Goal: Task Accomplishment & Management: Manage account settings

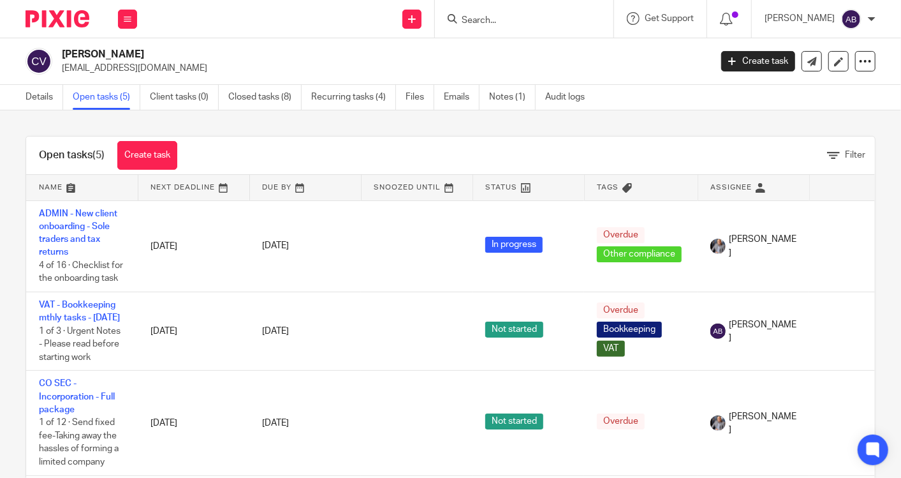
scroll to position [29, 0]
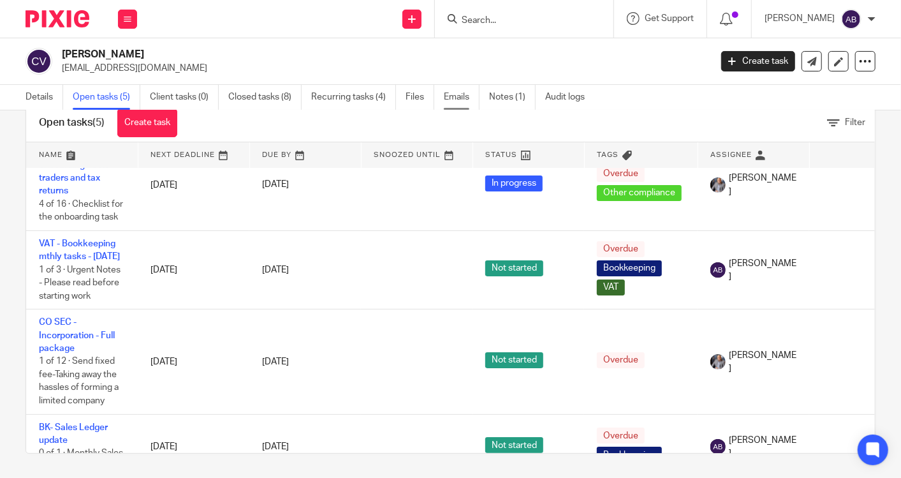
drag, startPoint x: 466, startPoint y: 98, endPoint x: 446, endPoint y: 92, distance: 20.4
click at [466, 98] on link "Emails" at bounding box center [462, 97] width 36 height 25
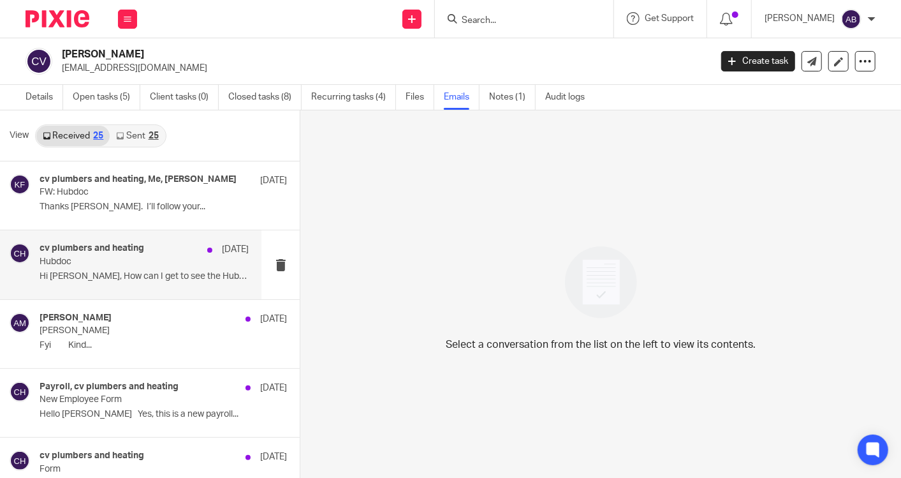
click at [120, 267] on div "cv plumbers and heating [DATE] Hubdoc Hi [PERSON_NAME], How can I get to see th…" at bounding box center [144, 264] width 209 height 43
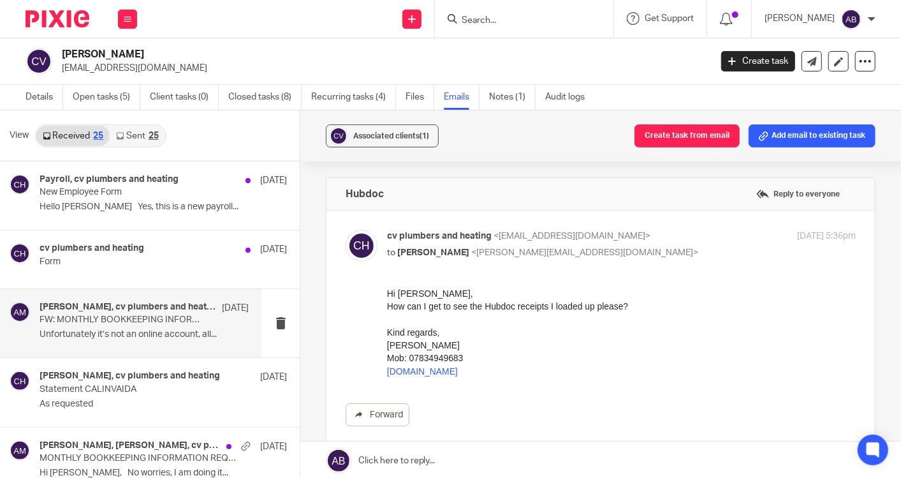
scroll to position [212, 0]
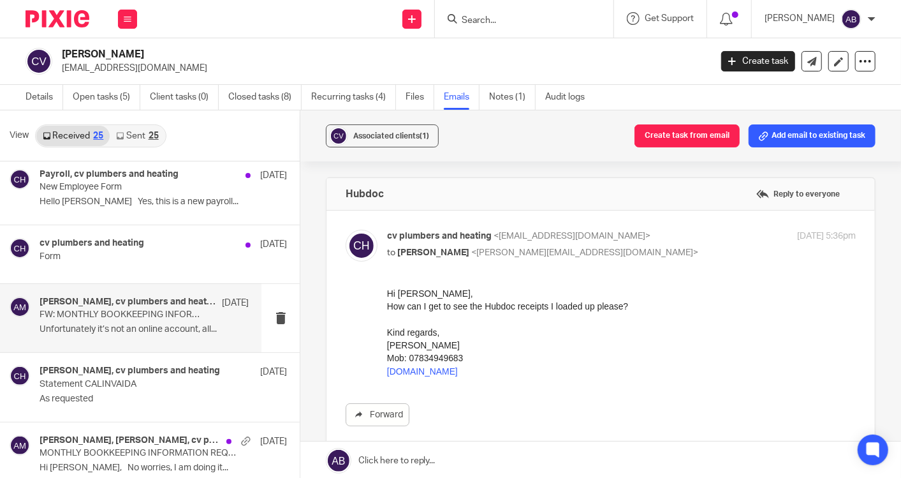
click at [147, 318] on p "FW: MONTHLY BOOKKEEPING INFORMATION REQUEST" at bounding box center [123, 314] width 167 height 11
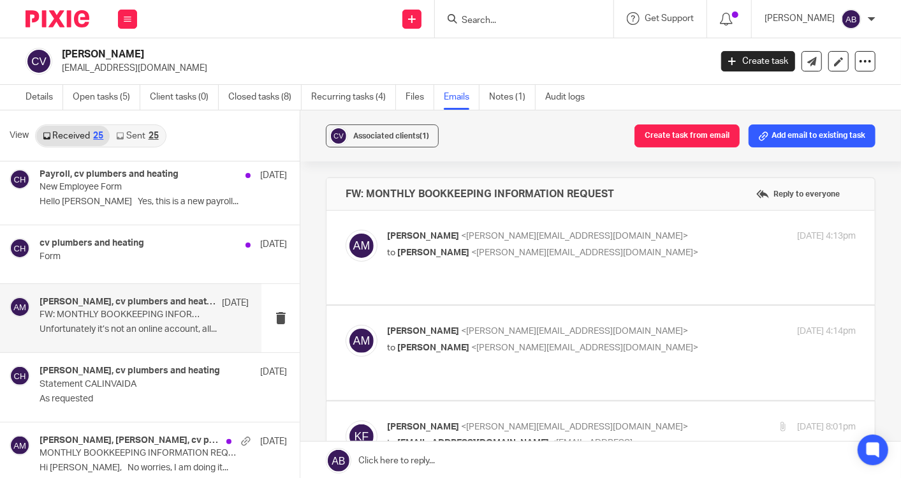
scroll to position [0, 0]
click at [639, 247] on p "to [PERSON_NAME] <[PERSON_NAME][EMAIL_ADDRESS][DOMAIN_NAME]>" at bounding box center [543, 252] width 312 height 13
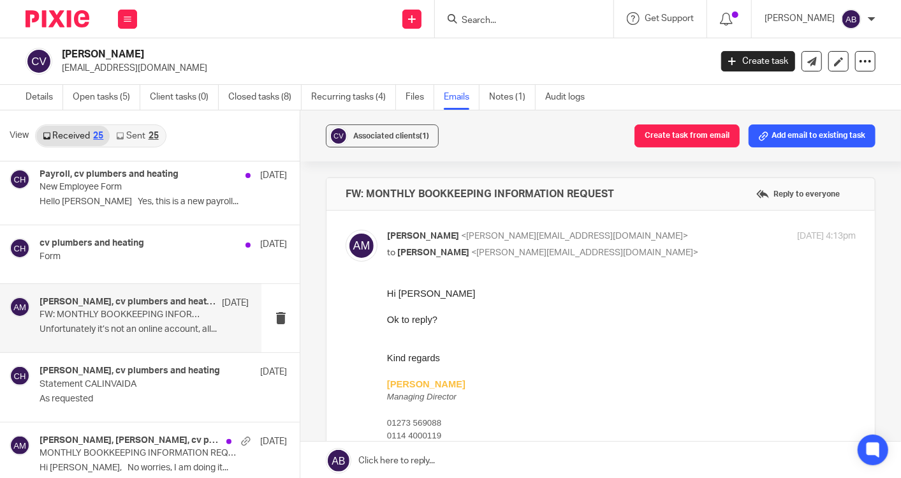
click at [639, 247] on p "to [PERSON_NAME] <[PERSON_NAME][EMAIL_ADDRESS][DOMAIN_NAME]>" at bounding box center [543, 252] width 312 height 13
checkbox input "false"
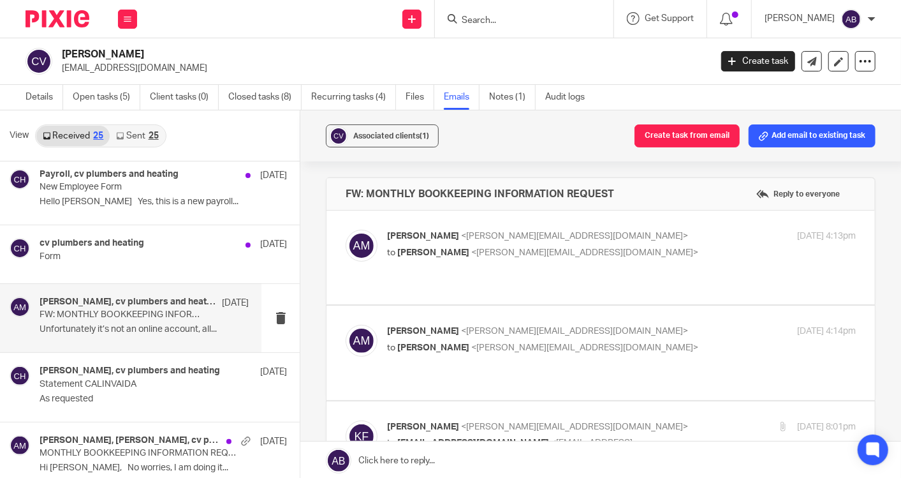
click at [617, 349] on p "to [PERSON_NAME] <[PERSON_NAME][EMAIL_ADDRESS][DOMAIN_NAME]>" at bounding box center [543, 347] width 312 height 13
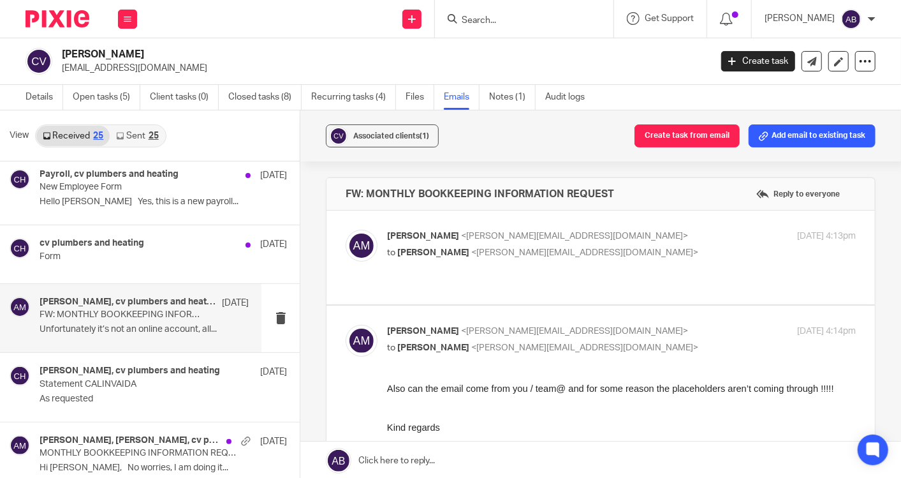
click at [634, 342] on p "to [PERSON_NAME] <[PERSON_NAME][EMAIL_ADDRESS][DOMAIN_NAME]>" at bounding box center [543, 347] width 312 height 13
checkbox input "false"
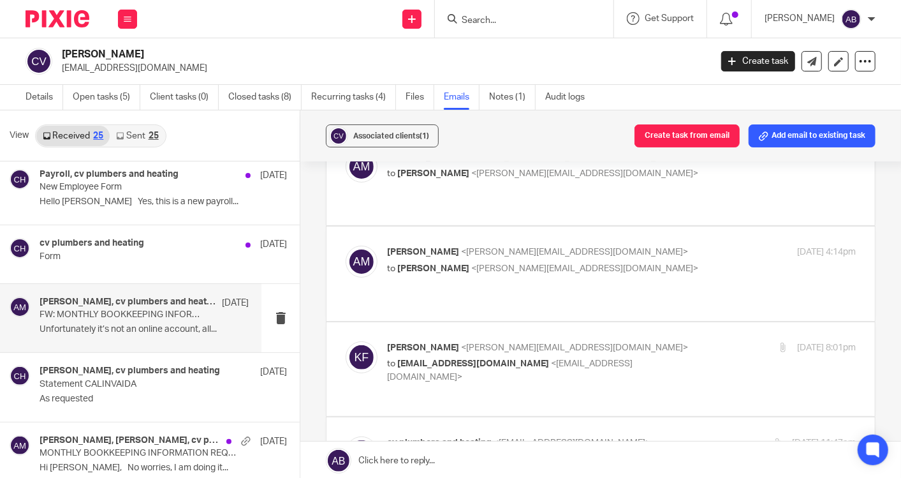
scroll to position [71, 0]
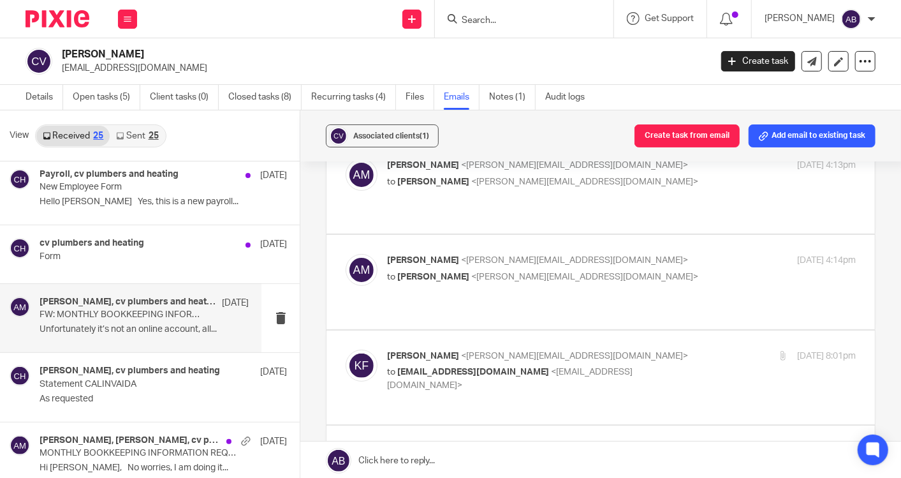
click at [640, 353] on p "[PERSON_NAME] <[PERSON_NAME][EMAIL_ADDRESS][DOMAIN_NAME]>" at bounding box center [543, 355] width 312 height 13
checkbox input "true"
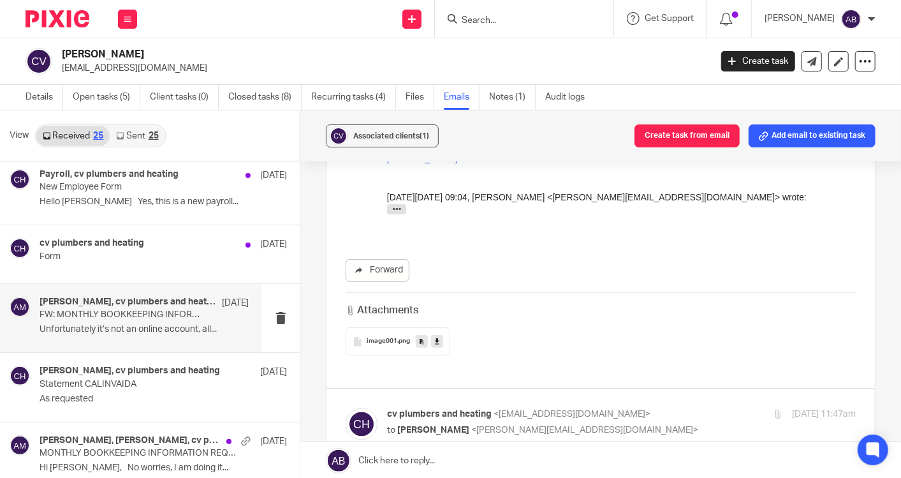
scroll to position [1275, 0]
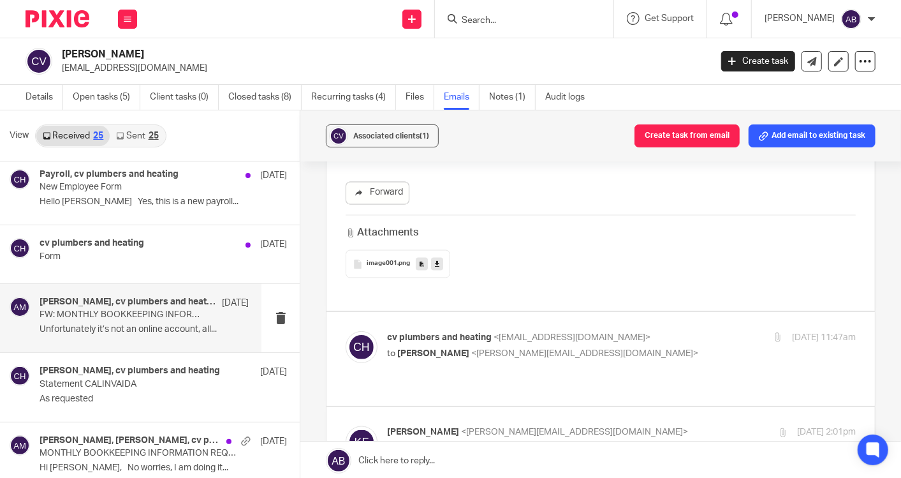
click at [665, 331] on div "cv plumbers and heating <[EMAIL_ADDRESS][DOMAIN_NAME]> to [PERSON_NAME] <[PERSO…" at bounding box center [543, 345] width 312 height 29
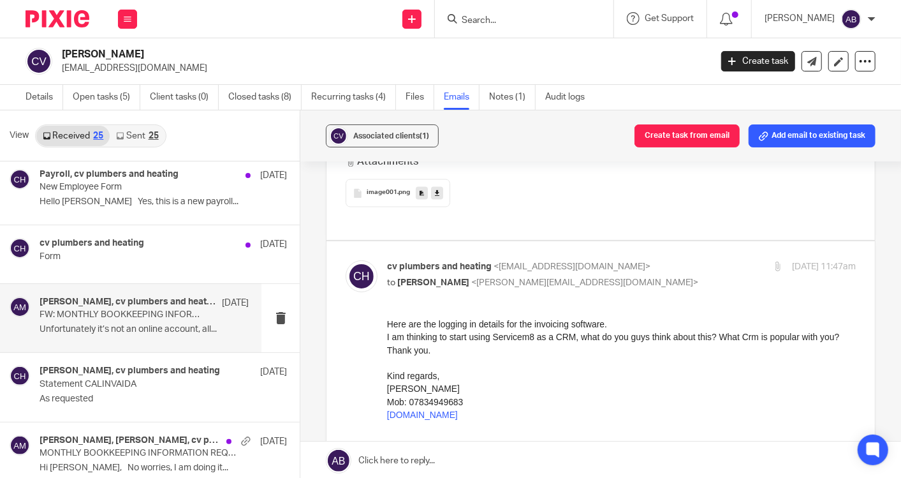
scroll to position [1417, 0]
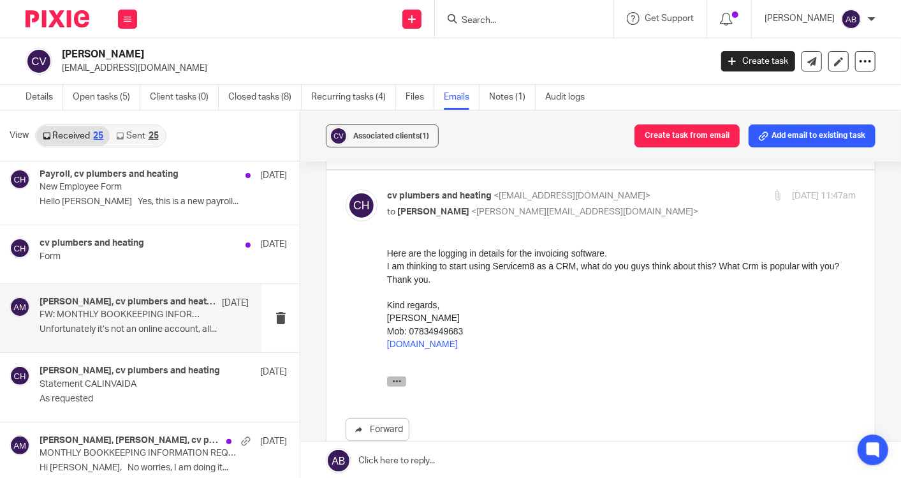
click at [396, 381] on icon "button" at bounding box center [397, 381] width 10 height 10
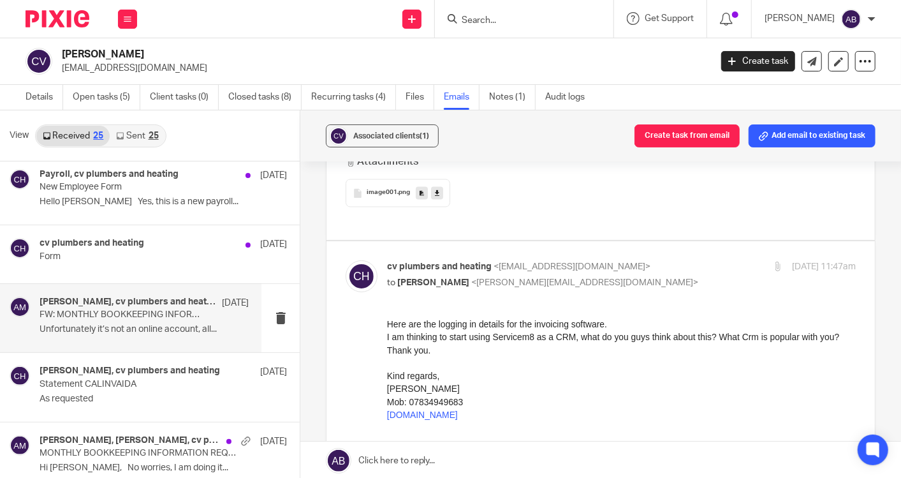
scroll to position [1275, 0]
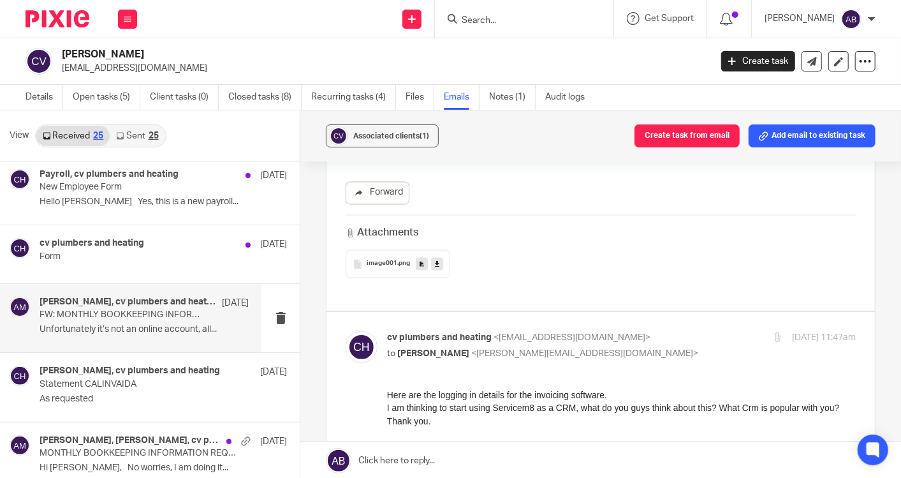
click at [346, 330] on input "checkbox" at bounding box center [345, 330] width 1 height 1
checkbox input "false"
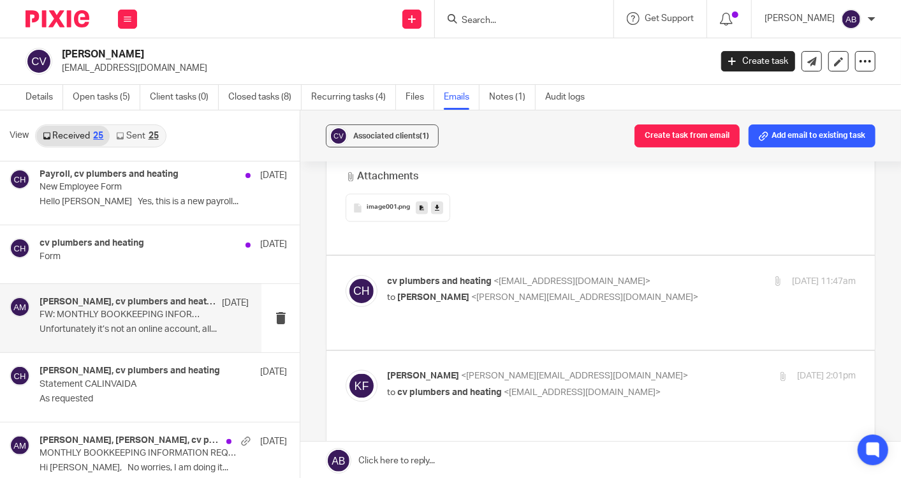
scroll to position [1417, 0]
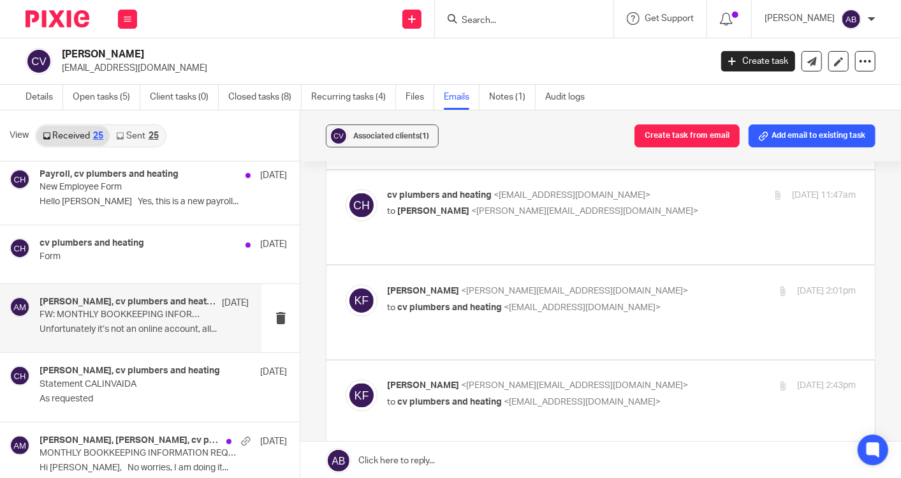
click at [645, 284] on p "[PERSON_NAME] <[PERSON_NAME][EMAIL_ADDRESS][DOMAIN_NAME]>" at bounding box center [543, 290] width 312 height 13
checkbox input "true"
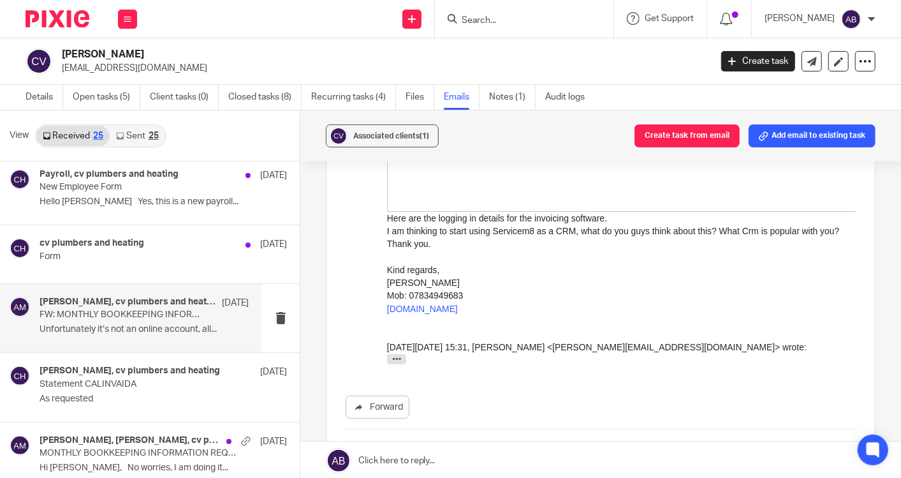
scroll to position [5526, 0]
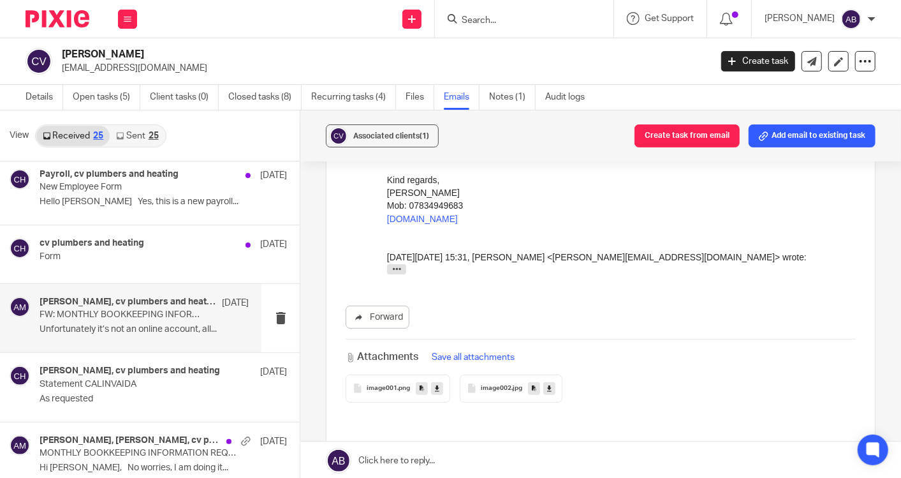
scroll to position [5667, 0]
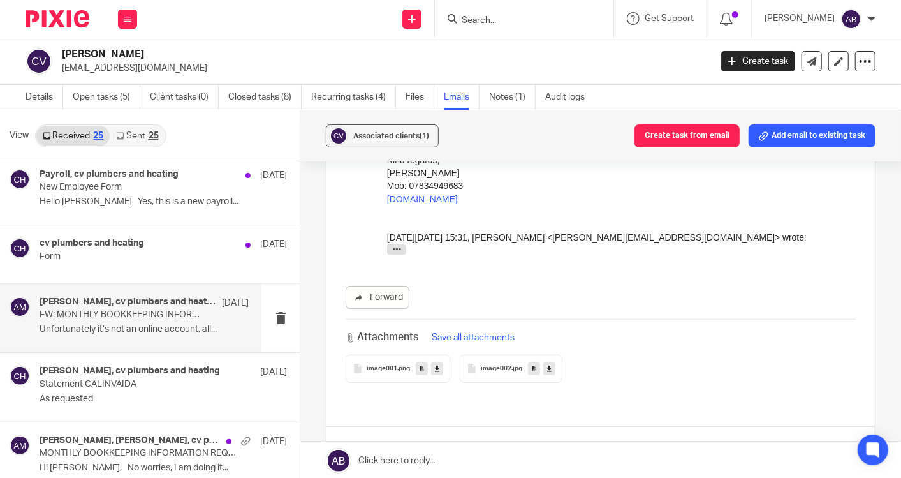
click at [379, 365] on span "image001" at bounding box center [382, 369] width 31 height 8
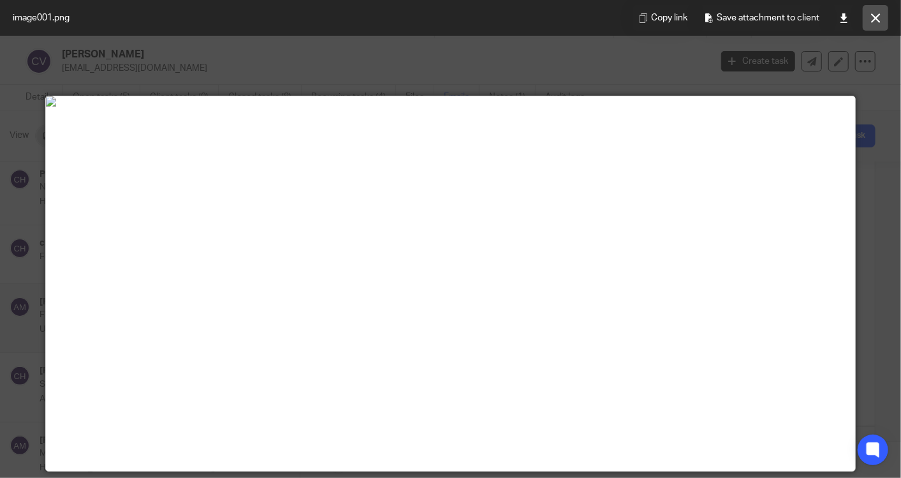
click at [875, 24] on button at bounding box center [876, 18] width 26 height 26
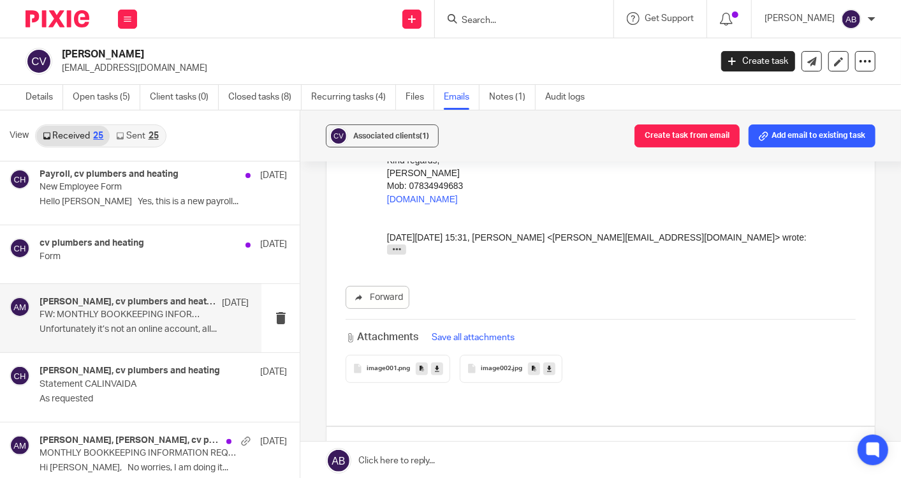
click at [490, 365] on span "image002" at bounding box center [496, 369] width 31 height 8
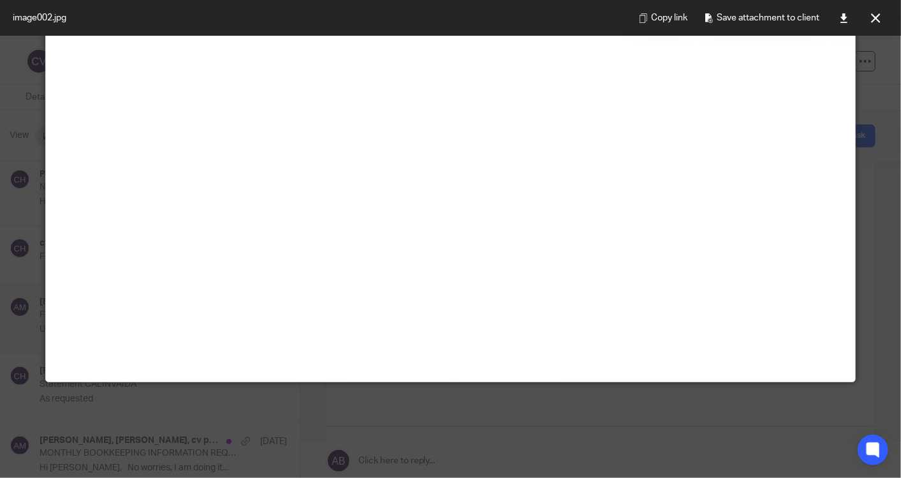
scroll to position [795, 0]
click at [843, 17] on icon at bounding box center [844, 18] width 10 height 10
click at [322, 17] on img at bounding box center [451, 12] width 810 height 10
click at [879, 19] on icon at bounding box center [876, 18] width 10 height 10
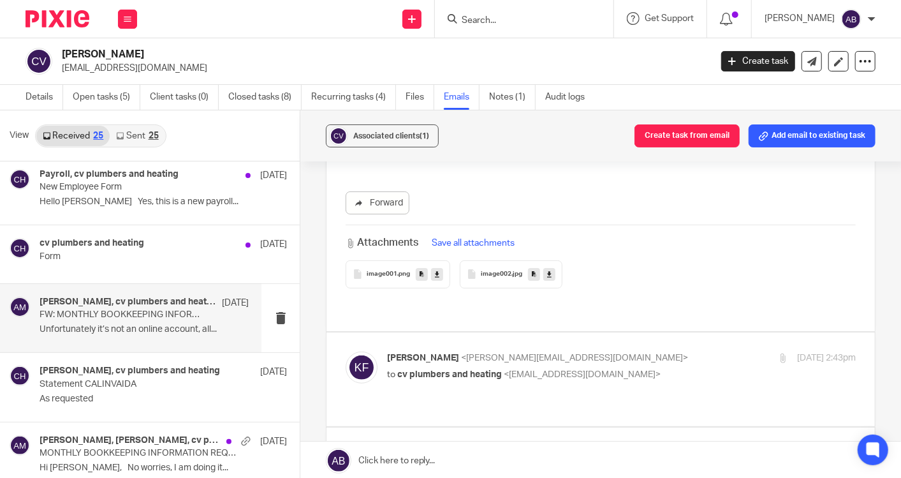
scroll to position [5810, 0]
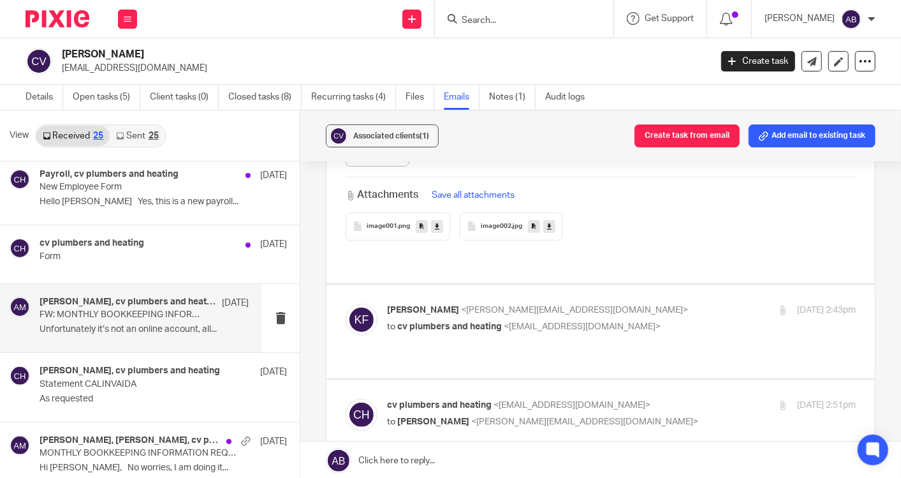
click at [620, 320] on p "to cv plumbers and heating <[EMAIL_ADDRESS][DOMAIN_NAME]>" at bounding box center [543, 326] width 312 height 13
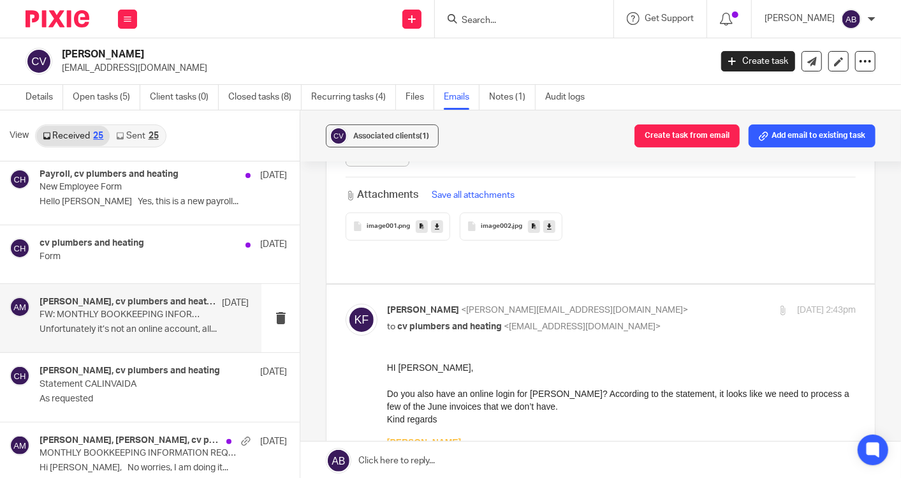
scroll to position [0, 0]
click at [641, 304] on p "[PERSON_NAME] <[PERSON_NAME][EMAIL_ADDRESS][DOMAIN_NAME]>" at bounding box center [543, 310] width 312 height 13
checkbox input "false"
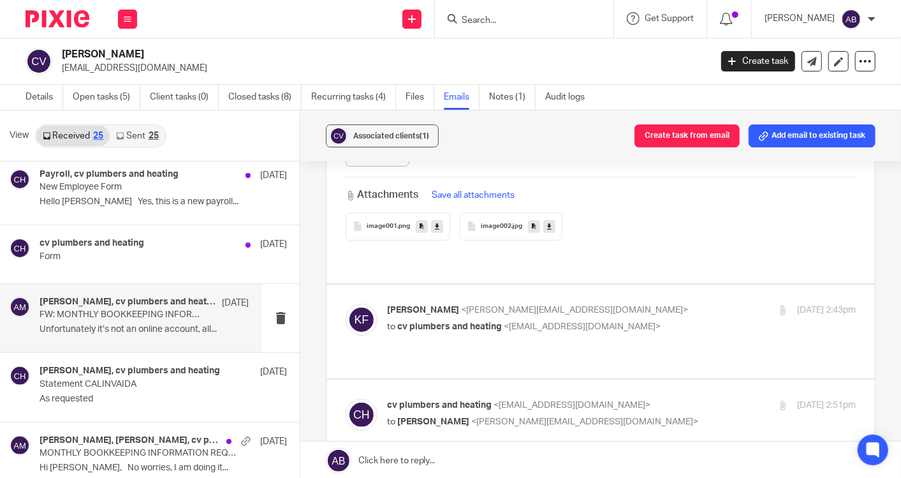
click at [632, 399] on p "cv plumbers and heating <[EMAIL_ADDRESS][DOMAIN_NAME]>" at bounding box center [543, 405] width 312 height 13
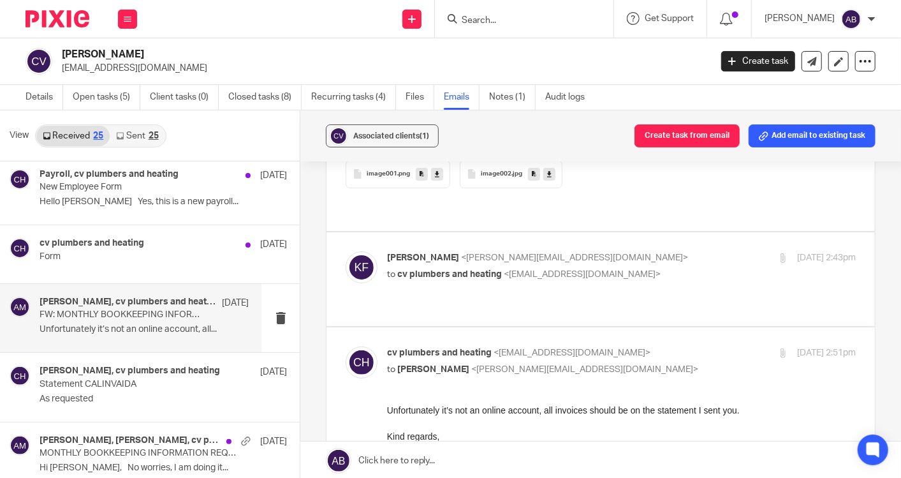
scroll to position [5880, 0]
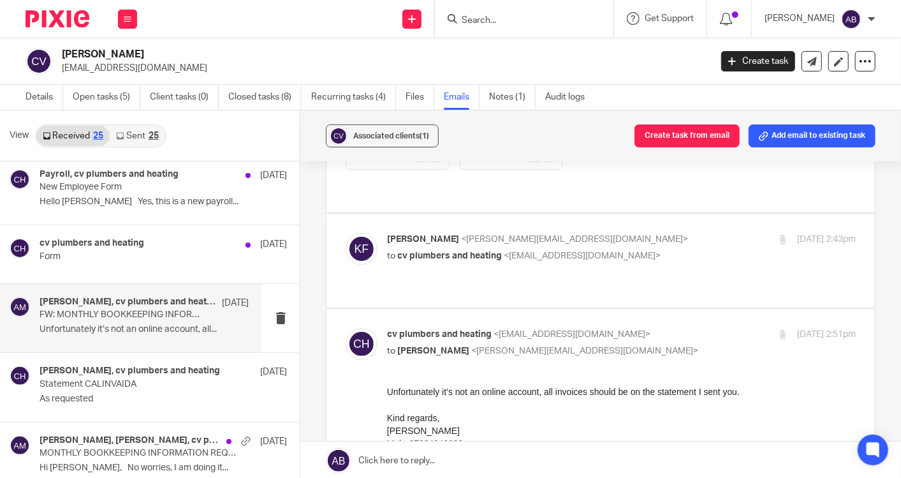
click at [346, 327] on input "checkbox" at bounding box center [345, 327] width 1 height 1
checkbox input "false"
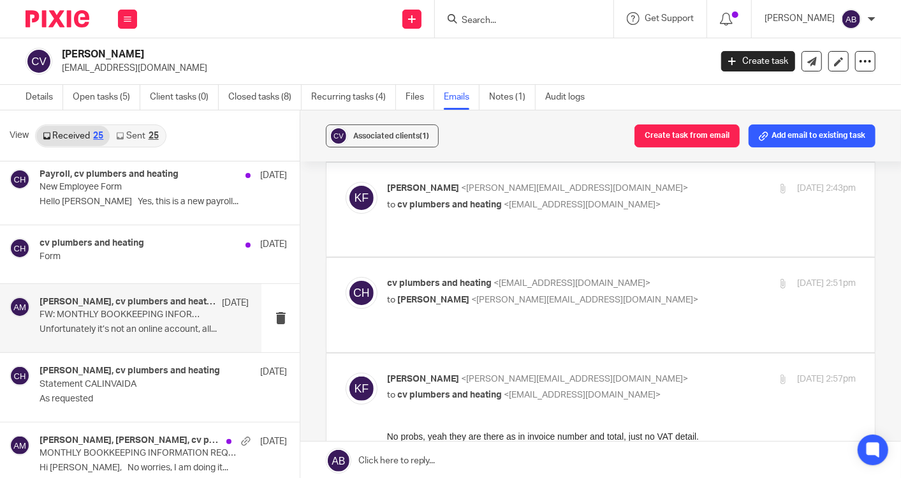
scroll to position [5951, 0]
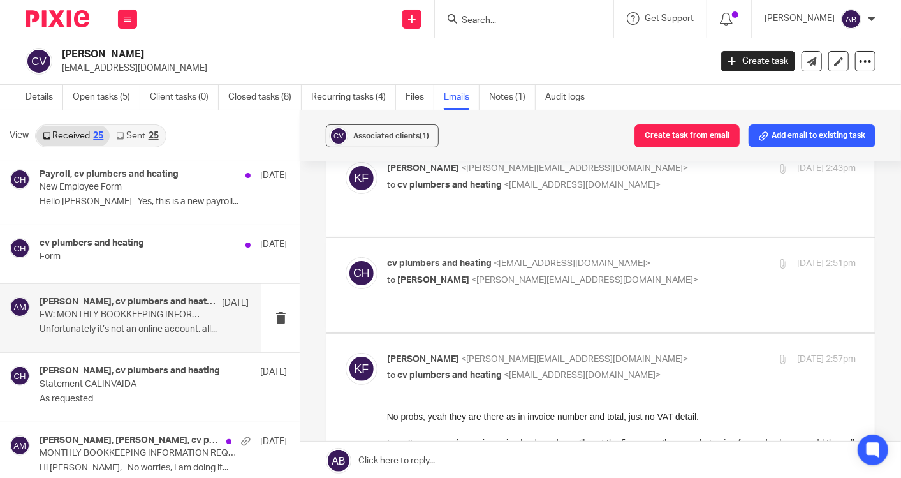
click at [621, 353] on div "[PERSON_NAME] <[PERSON_NAME][EMAIL_ADDRESS][DOMAIN_NAME]> to cv plumbers and he…" at bounding box center [543, 367] width 312 height 29
checkbox input "false"
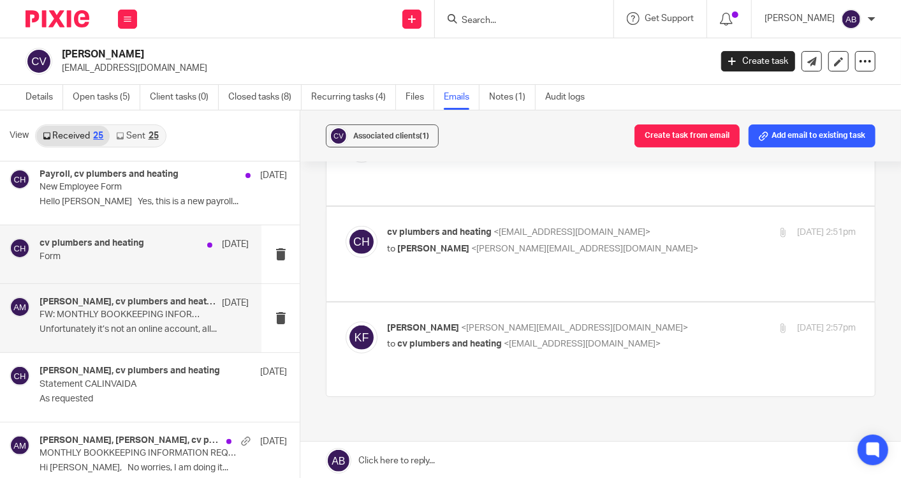
click at [71, 247] on h4 "cv plumbers and heating" at bounding box center [92, 243] width 105 height 11
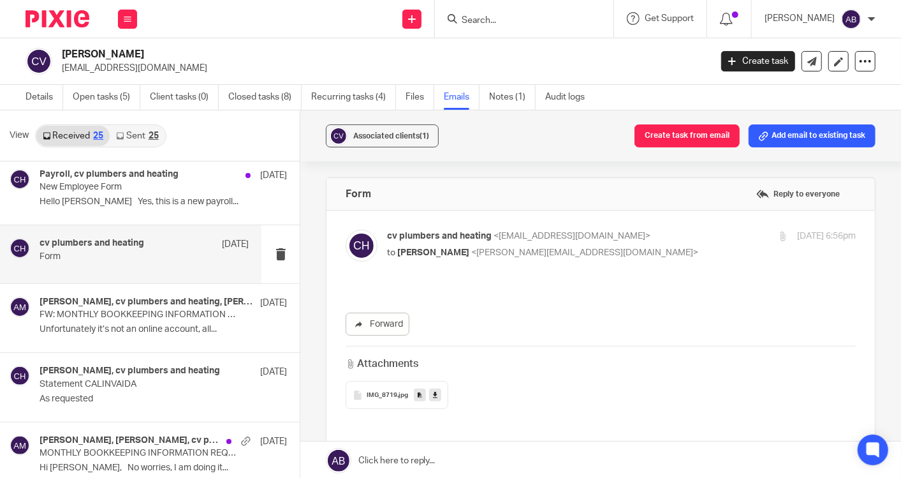
scroll to position [0, 0]
click at [643, 253] on p "to [PERSON_NAME] <[PERSON_NAME][EMAIL_ADDRESS][DOMAIN_NAME]>" at bounding box center [543, 252] width 312 height 13
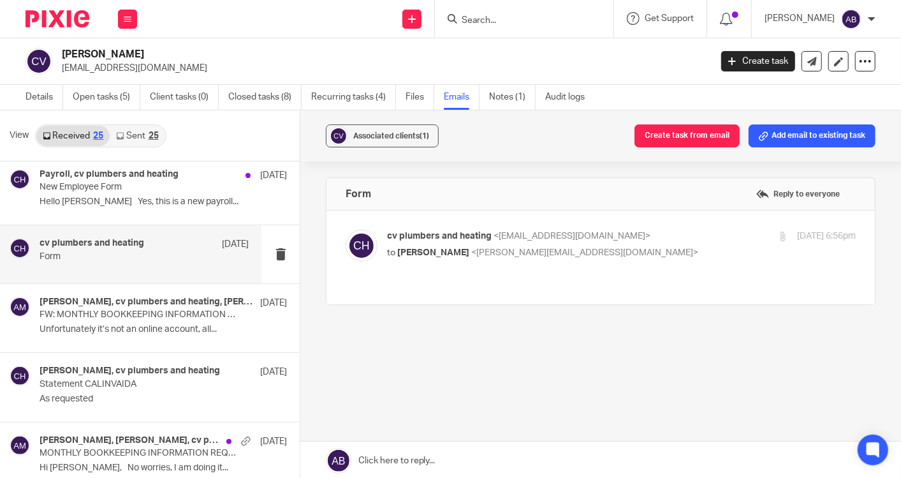
click at [643, 253] on p "to [PERSON_NAME] <[PERSON_NAME][EMAIL_ADDRESS][DOMAIN_NAME]>" at bounding box center [543, 252] width 312 height 13
checkbox input "true"
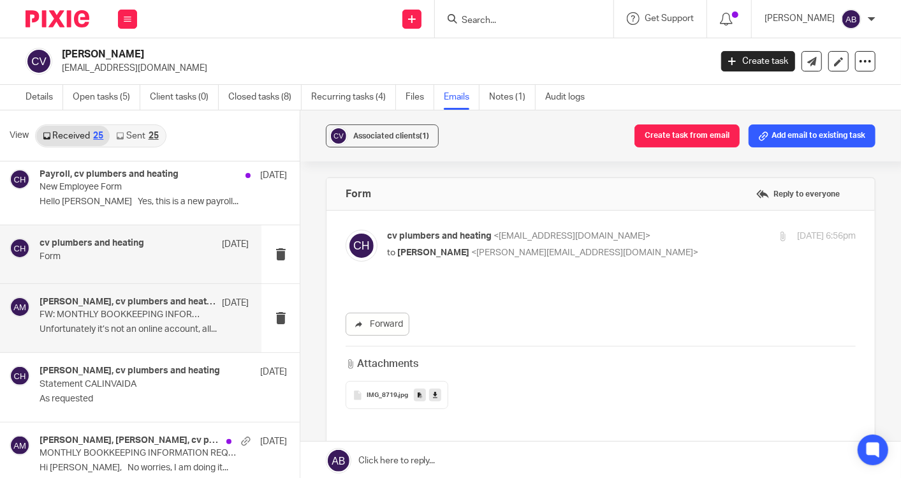
scroll to position [142, 0]
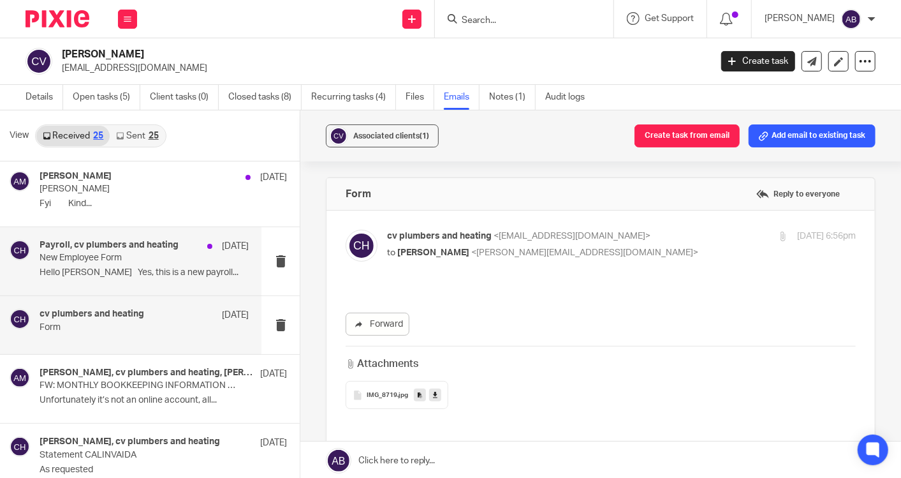
click at [115, 251] on div "Payroll, cv plumbers and heating [DATE]" at bounding box center [144, 246] width 209 height 13
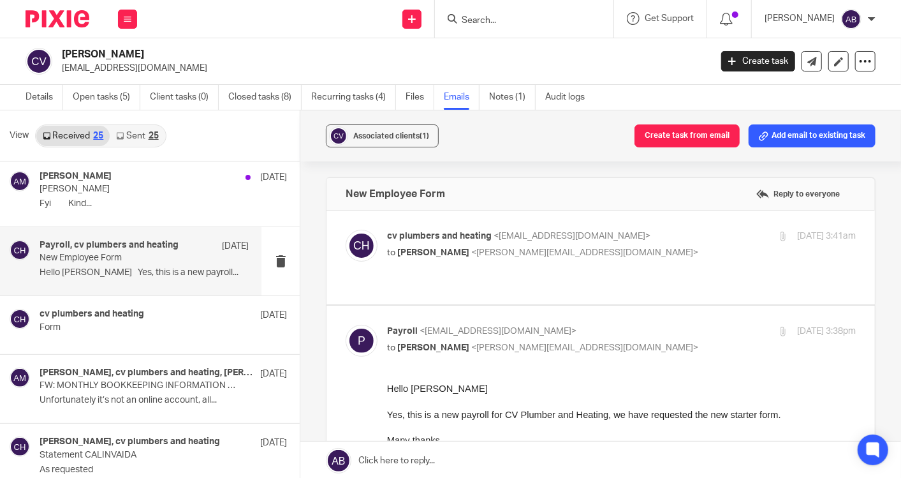
scroll to position [0, 0]
click at [618, 240] on p "cv plumbers and heating <[EMAIL_ADDRESS][DOMAIN_NAME]>" at bounding box center [543, 236] width 312 height 13
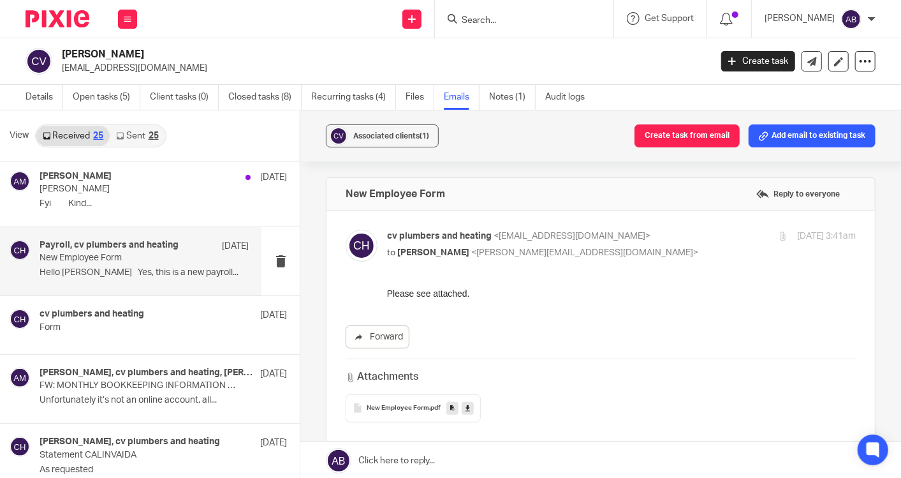
click at [618, 240] on p "cv plumbers and heating <[EMAIL_ADDRESS][DOMAIN_NAME]>" at bounding box center [543, 236] width 312 height 13
checkbox input "false"
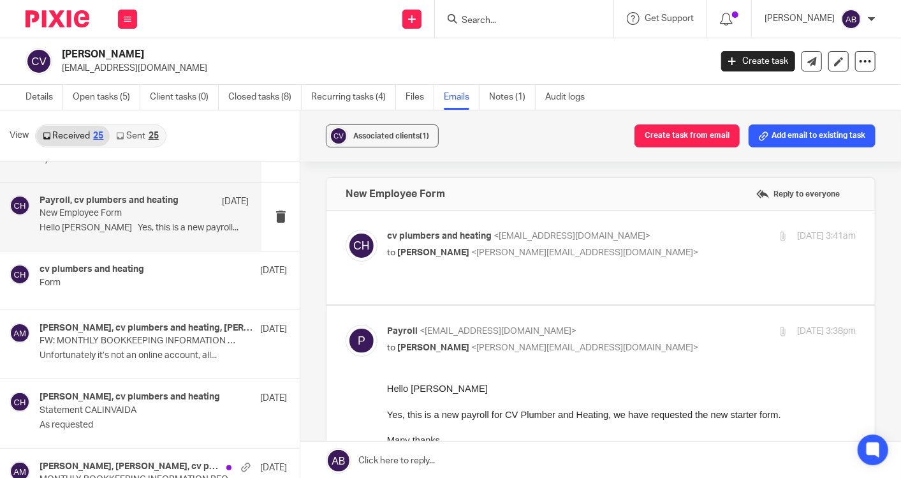
scroll to position [212, 0]
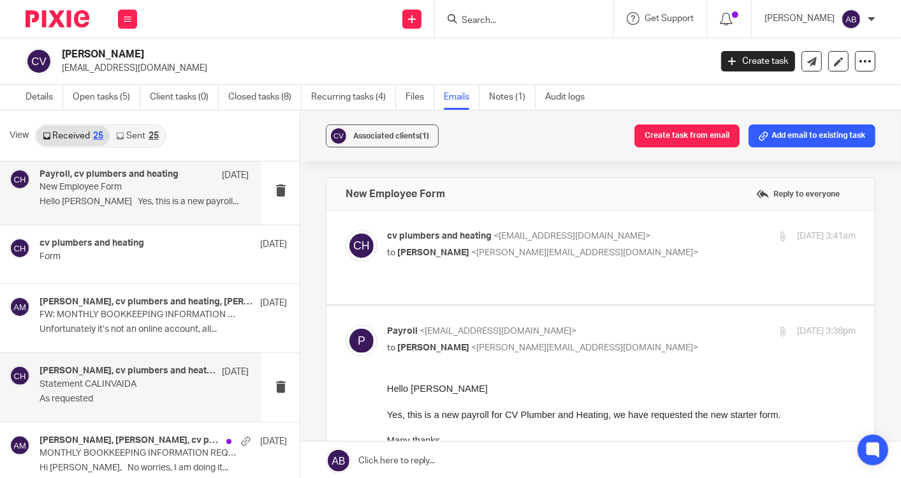
click at [80, 396] on p "As requested" at bounding box center [144, 398] width 209 height 11
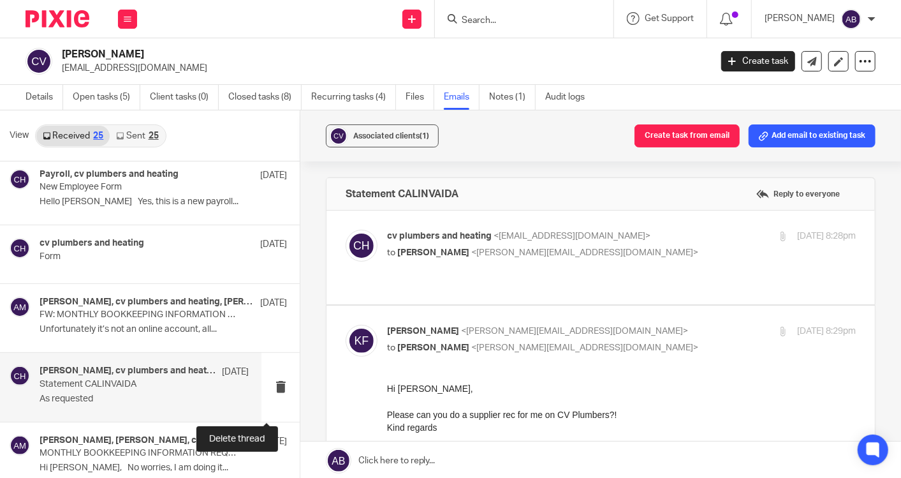
scroll to position [0, 0]
click at [638, 237] on p "cv plumbers and heating <[EMAIL_ADDRESS][DOMAIN_NAME]>" at bounding box center [543, 236] width 312 height 13
checkbox input "true"
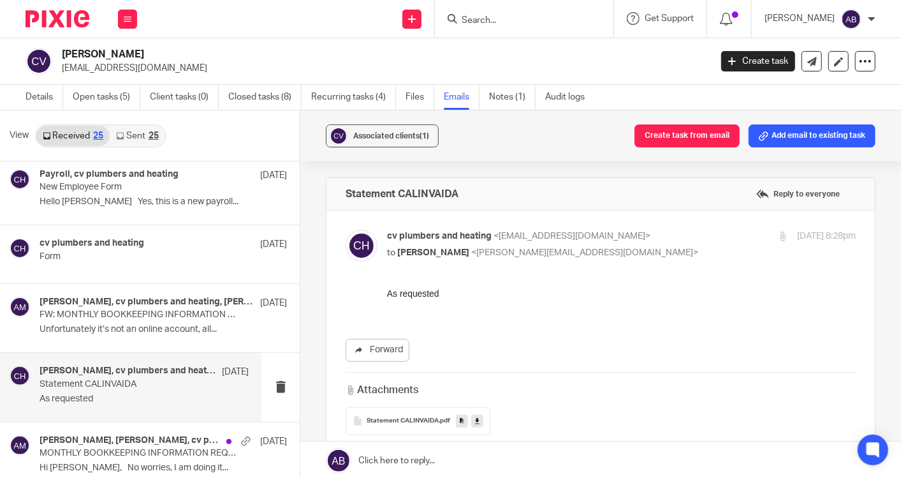
click at [402, 425] on div "Statement CALINVAIDA .pdf" at bounding box center [418, 421] width 145 height 28
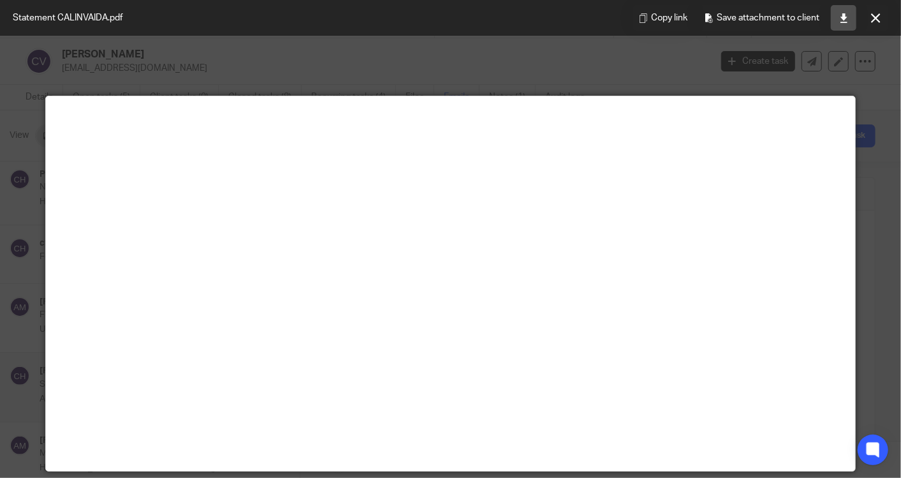
click at [844, 17] on icon at bounding box center [844, 18] width 10 height 10
click at [471, 45] on div at bounding box center [450, 239] width 901 height 478
click at [868, 20] on button at bounding box center [876, 18] width 26 height 26
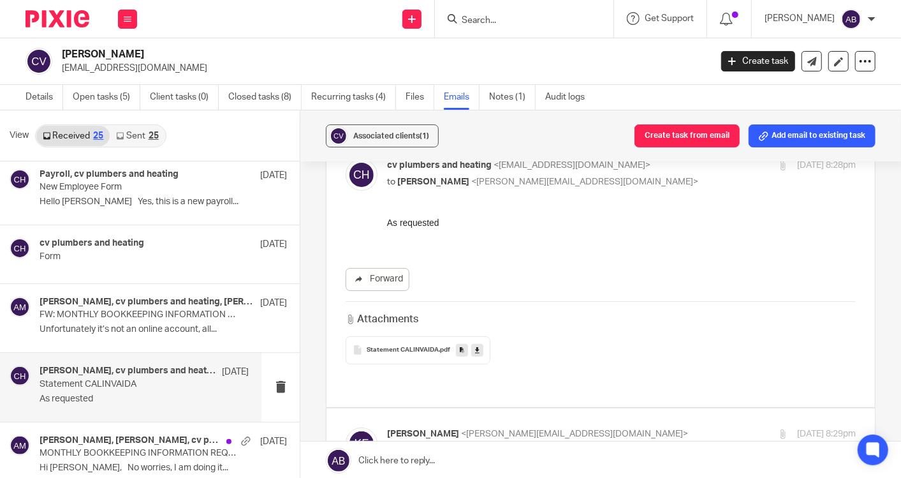
scroll to position [212, 0]
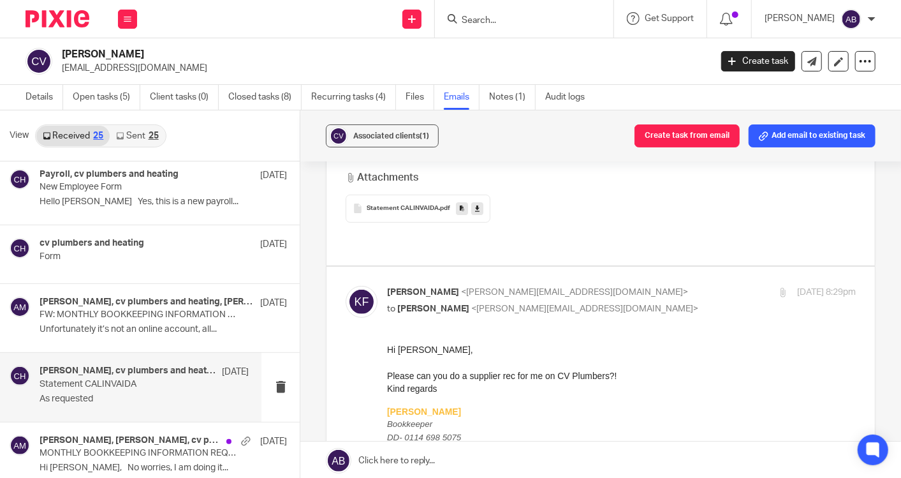
click at [346, 285] on input "checkbox" at bounding box center [345, 285] width 1 height 1
checkbox input "false"
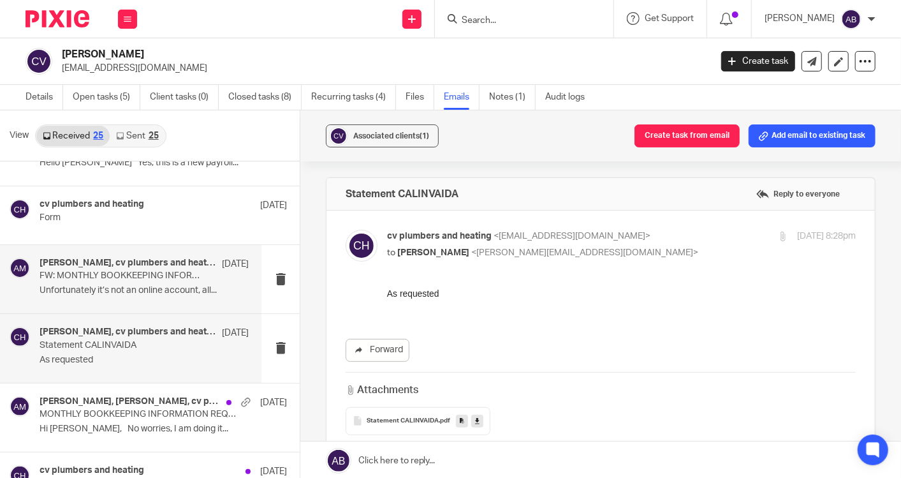
scroll to position [283, 0]
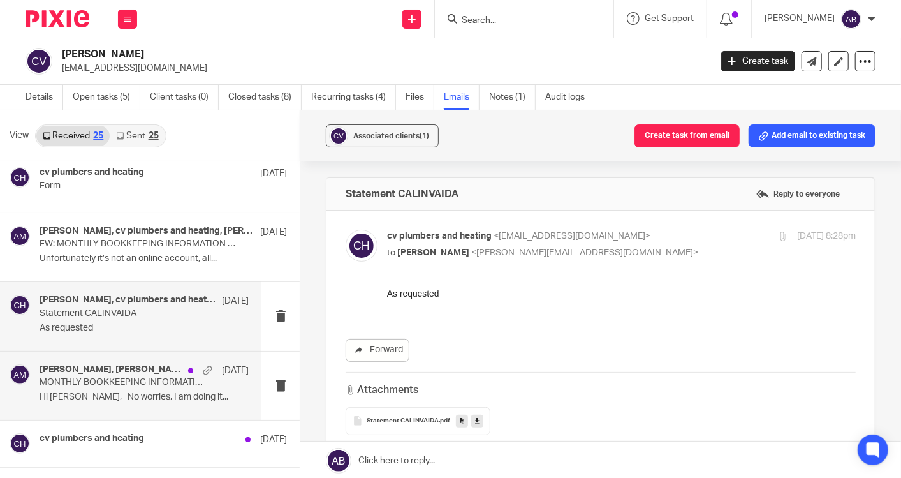
click at [140, 383] on p "MONTHLY BOOKKEEPING INFORMATION REQUEST" at bounding box center [123, 382] width 167 height 11
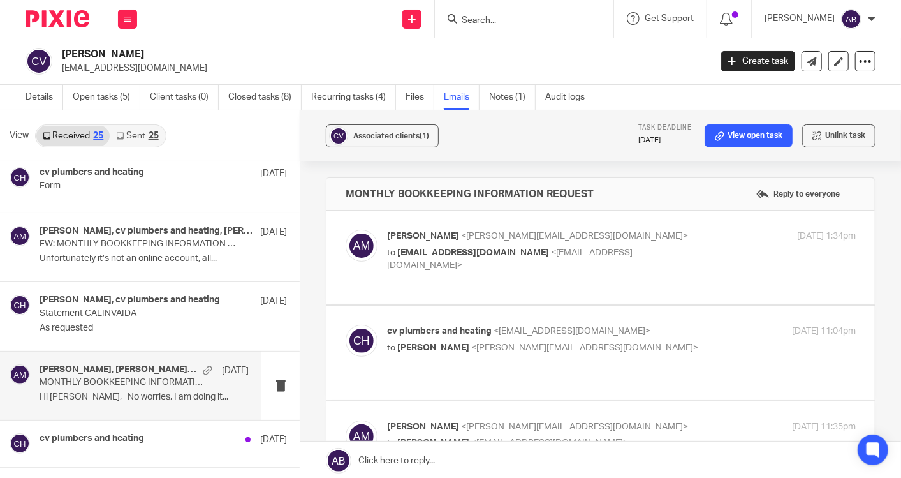
scroll to position [0, 0]
click at [629, 233] on p "[PERSON_NAME] <[PERSON_NAME][EMAIL_ADDRESS][DOMAIN_NAME]>" at bounding box center [543, 236] width 312 height 13
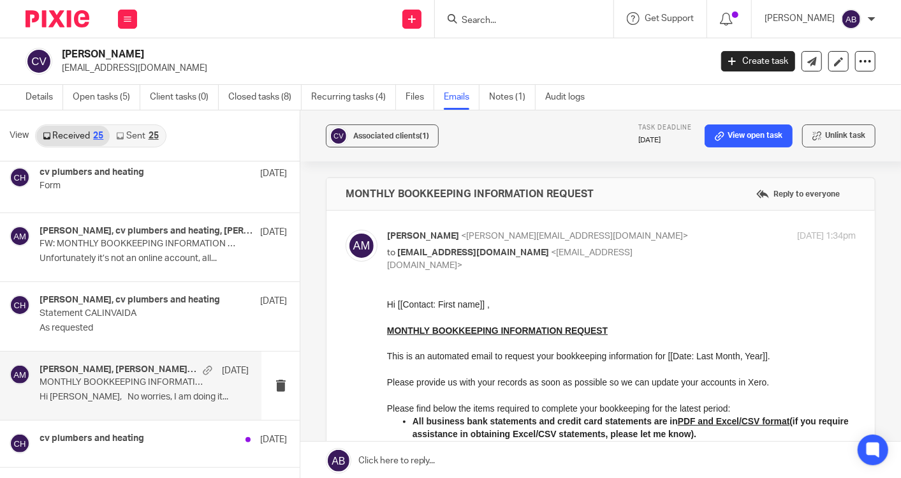
click at [625, 235] on p "[PERSON_NAME] <[PERSON_NAME][EMAIL_ADDRESS][DOMAIN_NAME]>" at bounding box center [543, 236] width 312 height 13
checkbox input "false"
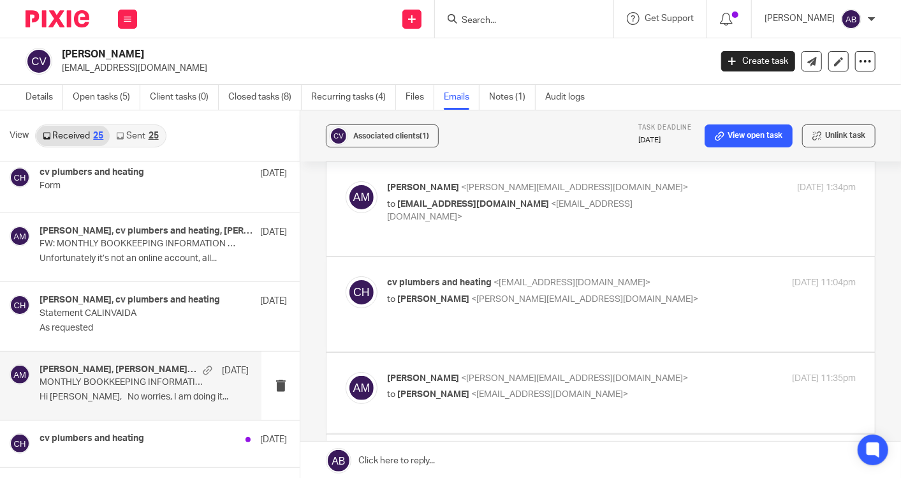
scroll to position [71, 0]
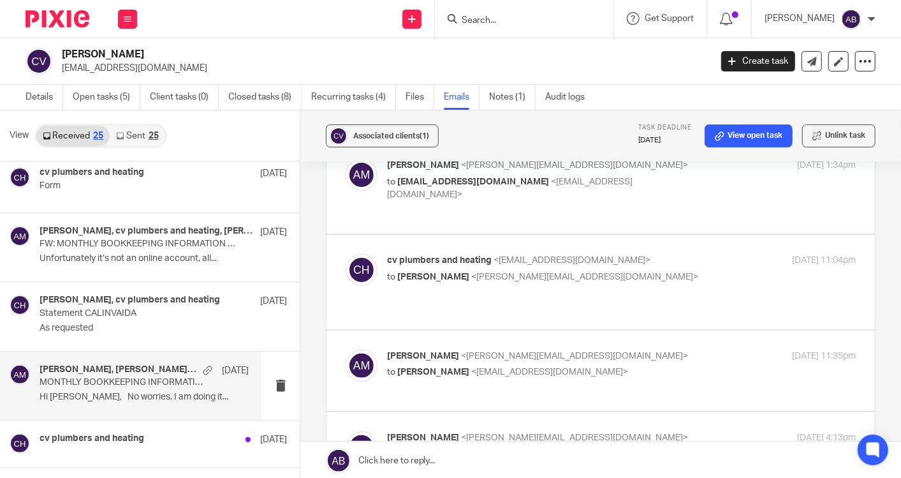
click at [634, 255] on p "cv plumbers and heating <[EMAIL_ADDRESS][DOMAIN_NAME]>" at bounding box center [543, 260] width 312 height 13
checkbox input "true"
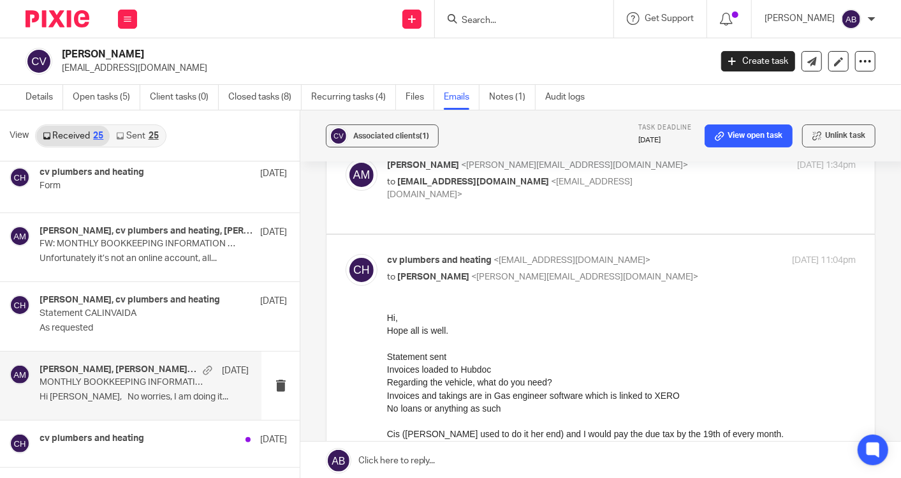
scroll to position [142, 0]
